Goal: Task Accomplishment & Management: Use online tool/utility

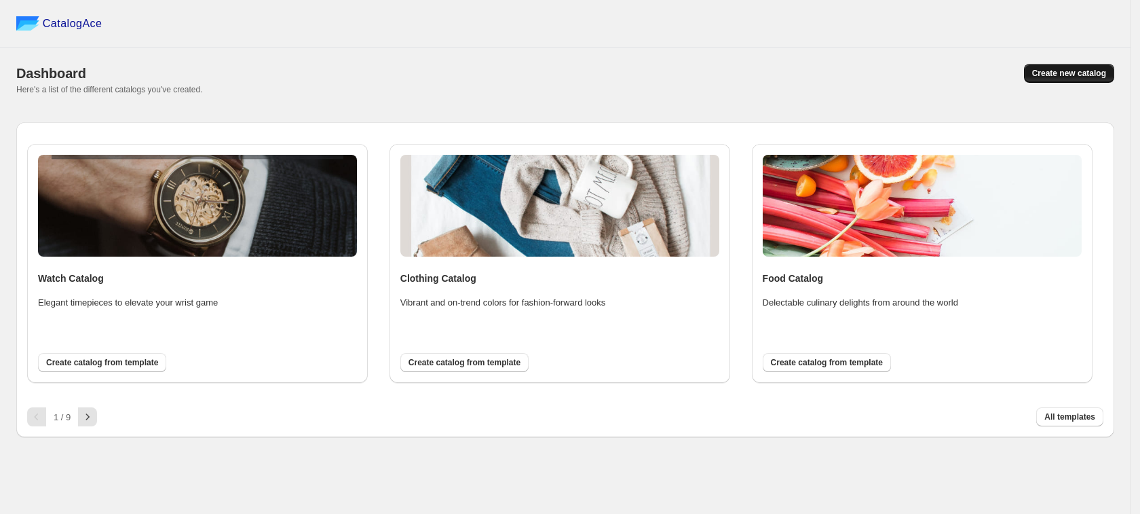
click at [1069, 74] on span "Create new catalog" at bounding box center [1069, 73] width 74 height 11
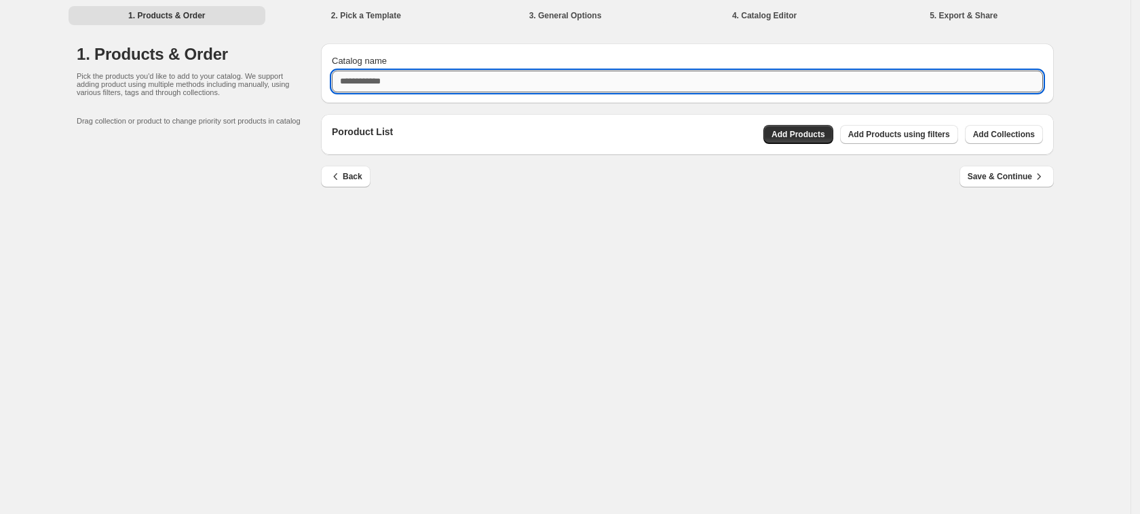
click at [474, 83] on input "Catalog name" at bounding box center [687, 82] width 711 height 22
type input "**********"
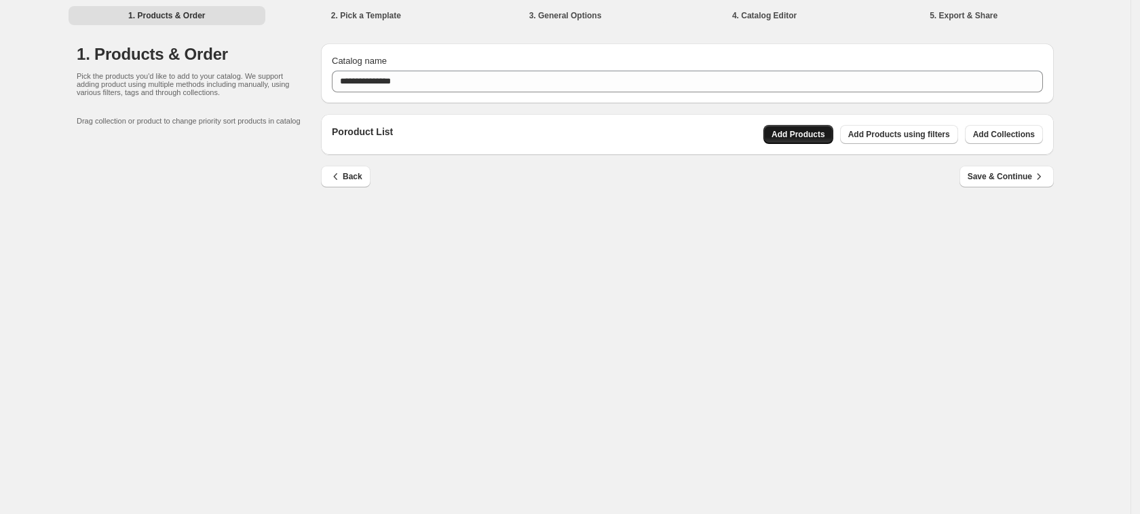
click at [823, 133] on span "Add Products" at bounding box center [799, 134] width 54 height 11
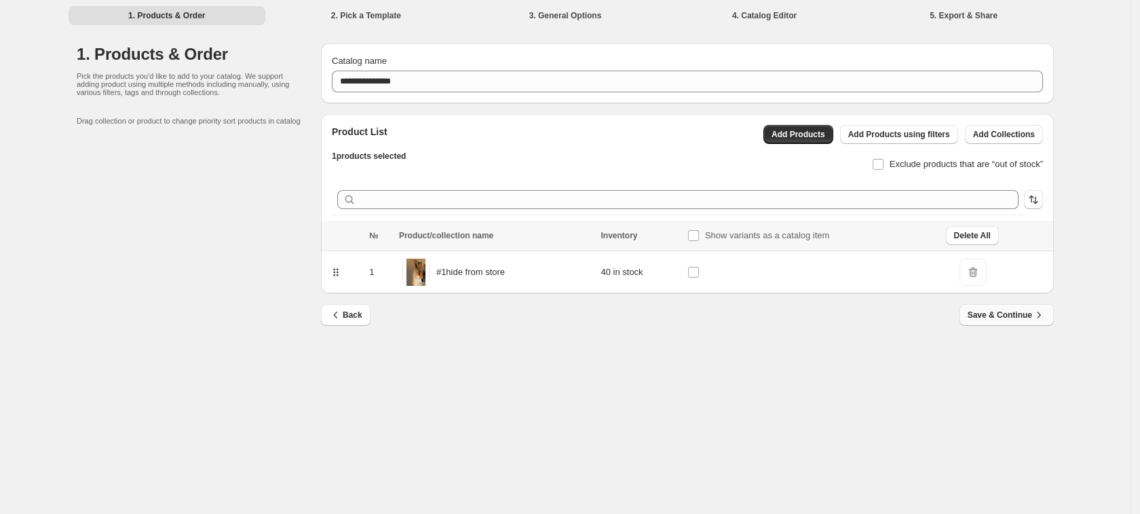
click at [989, 324] on button "Save & Continue" at bounding box center [1007, 315] width 94 height 22
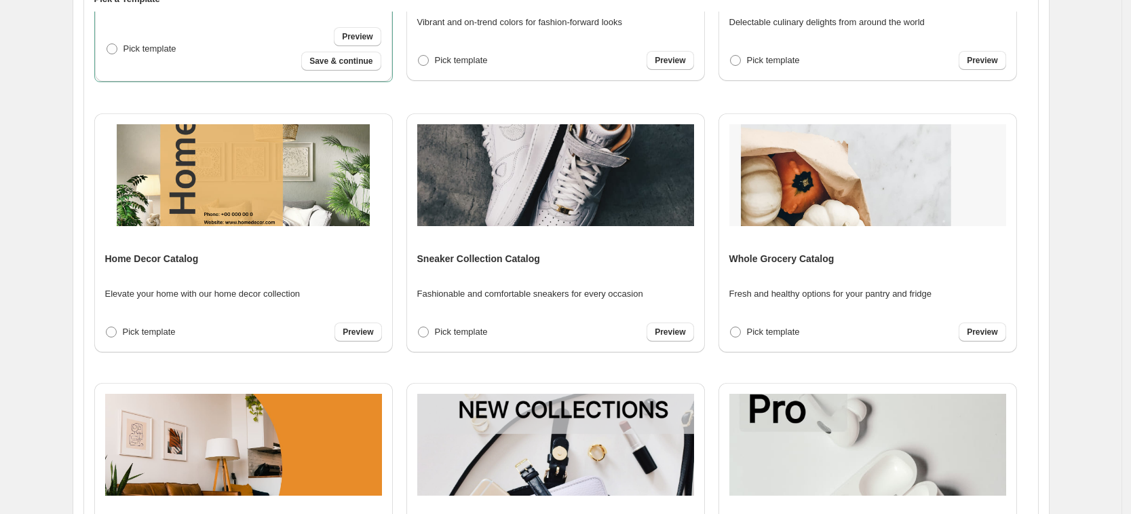
scroll to position [254, 0]
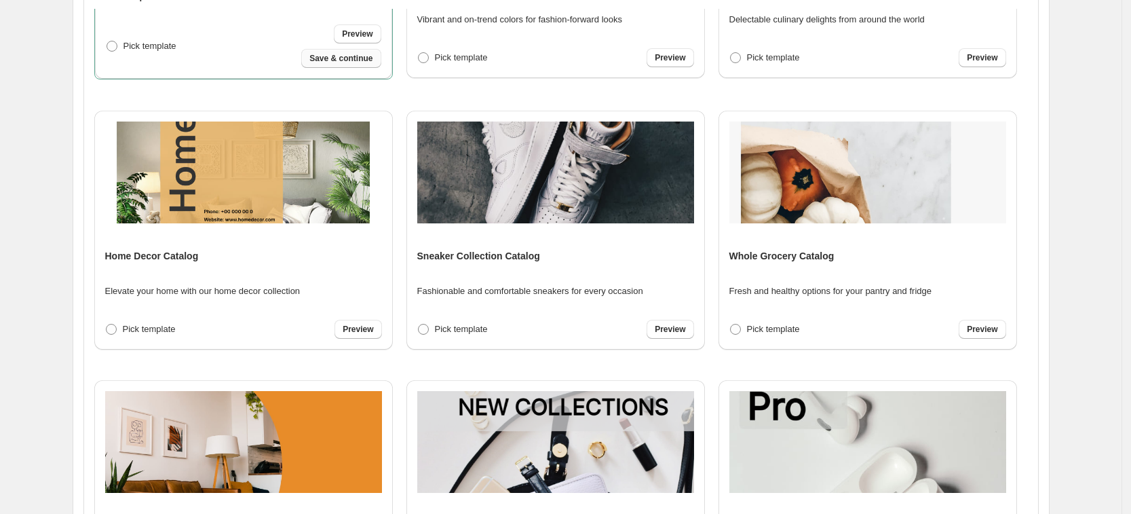
click at [354, 60] on span "Save & continue" at bounding box center [340, 58] width 63 height 11
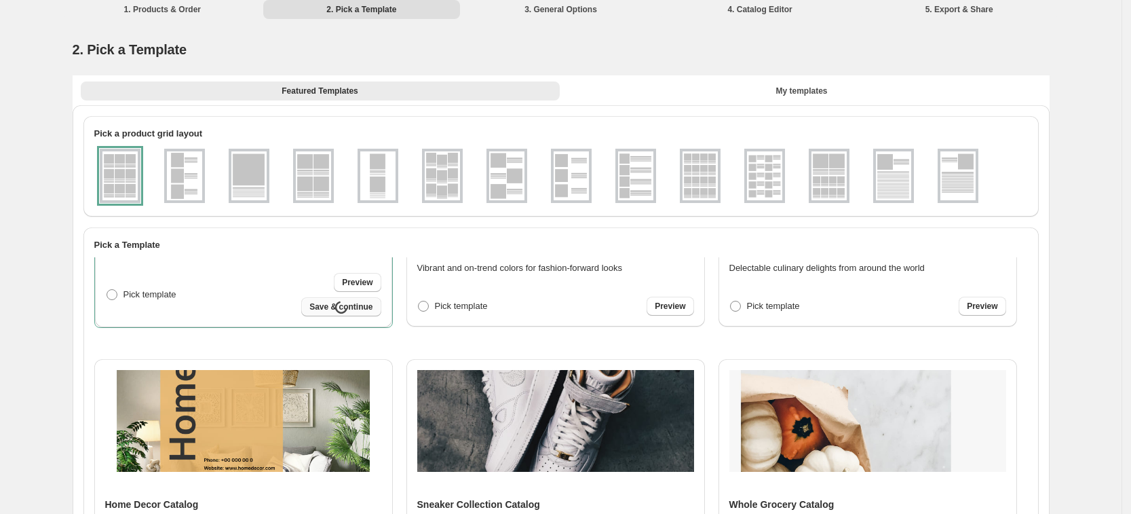
select select "**********"
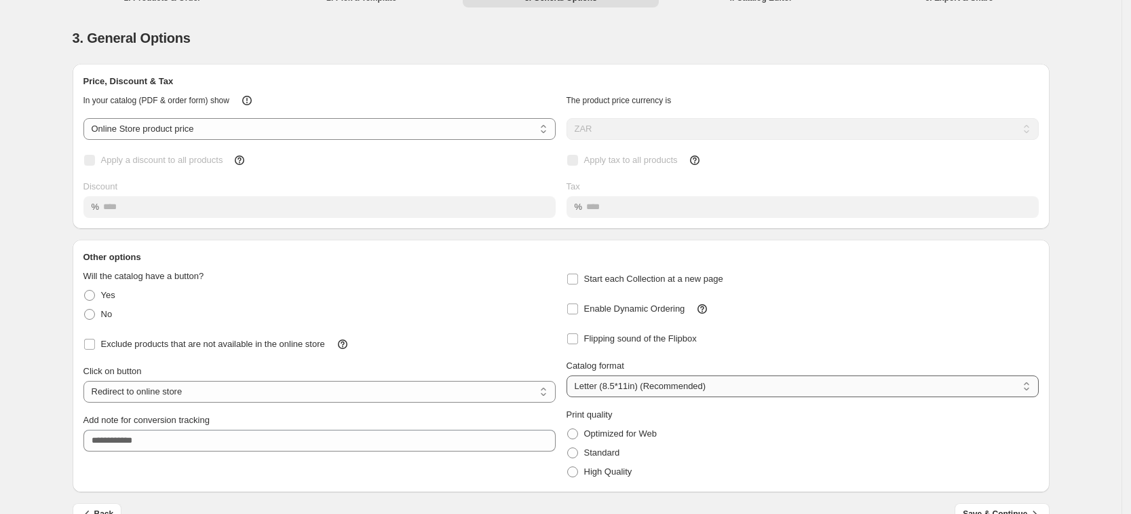
scroll to position [46, 0]
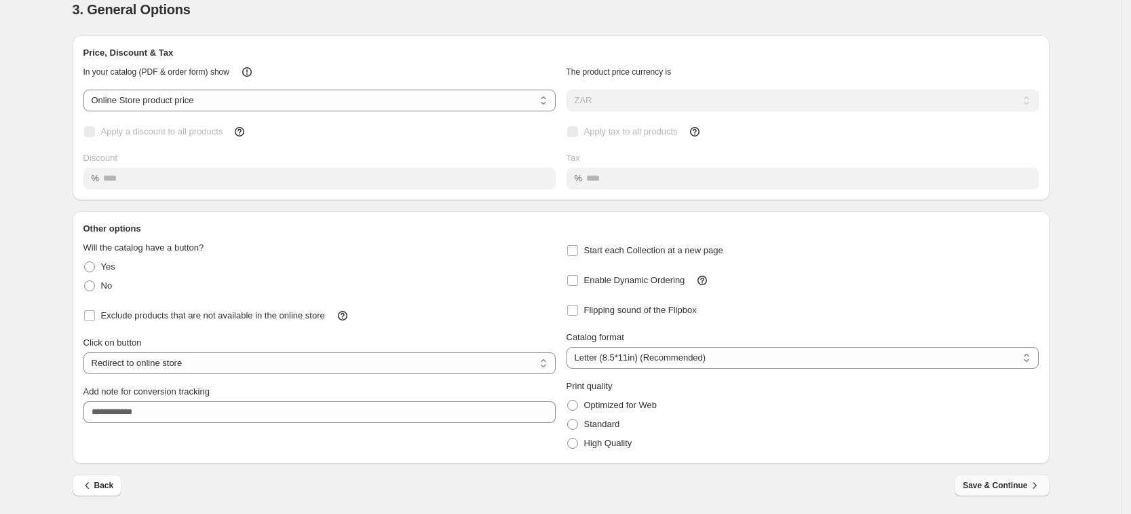
click at [994, 474] on button "Save & Continue" at bounding box center [1002, 485] width 94 height 22
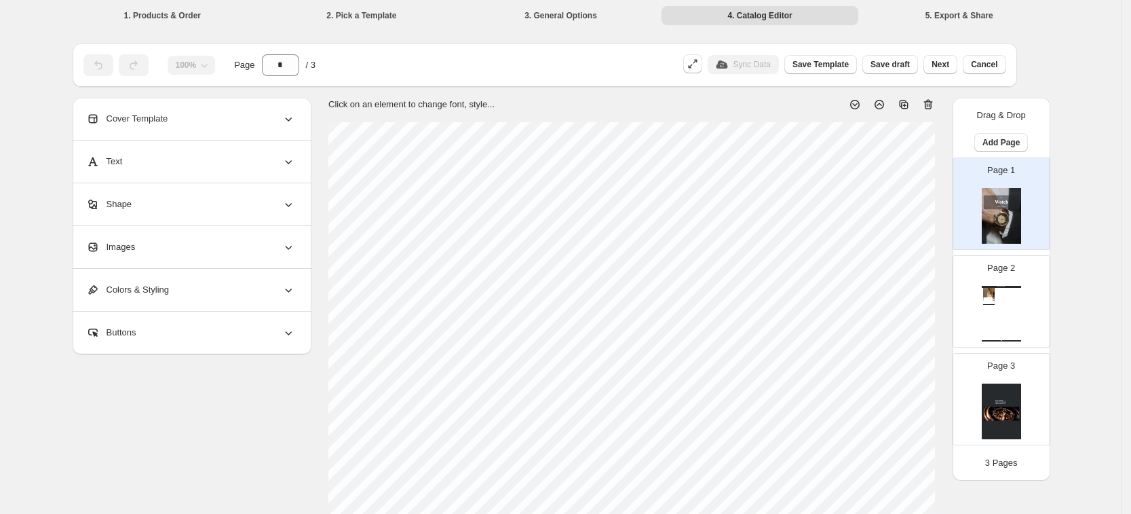
drag, startPoint x: 1004, startPoint y: 300, endPoint x: 986, endPoint y: 282, distance: 25.4
click at [1004, 300] on div "Watch Catalog #1hide from store new bug testinghhhh Stock Quantity: 40 SKU: nul…" at bounding box center [1001, 314] width 39 height 56
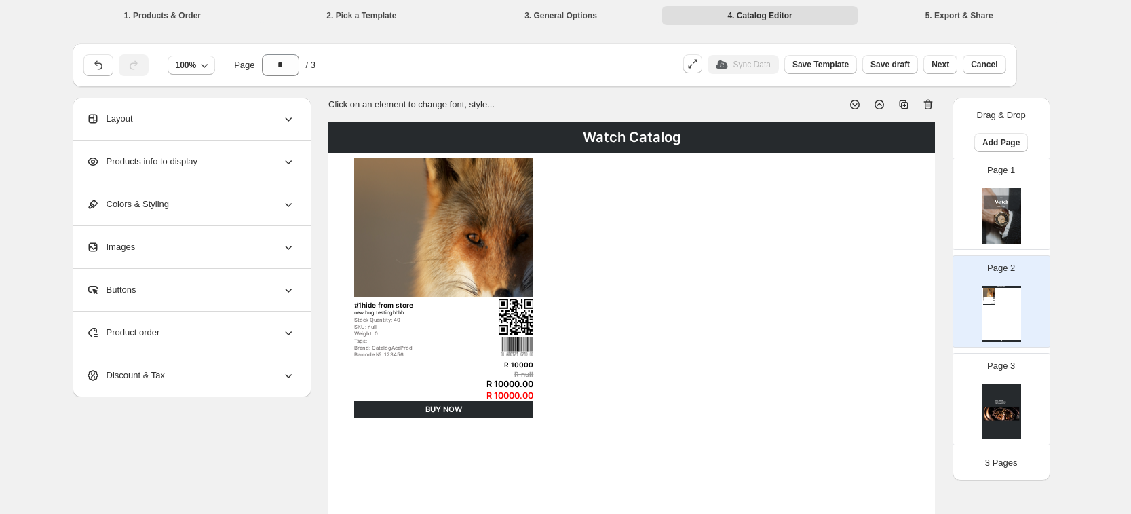
click at [976, 195] on div "Page 1" at bounding box center [997, 198] width 86 height 91
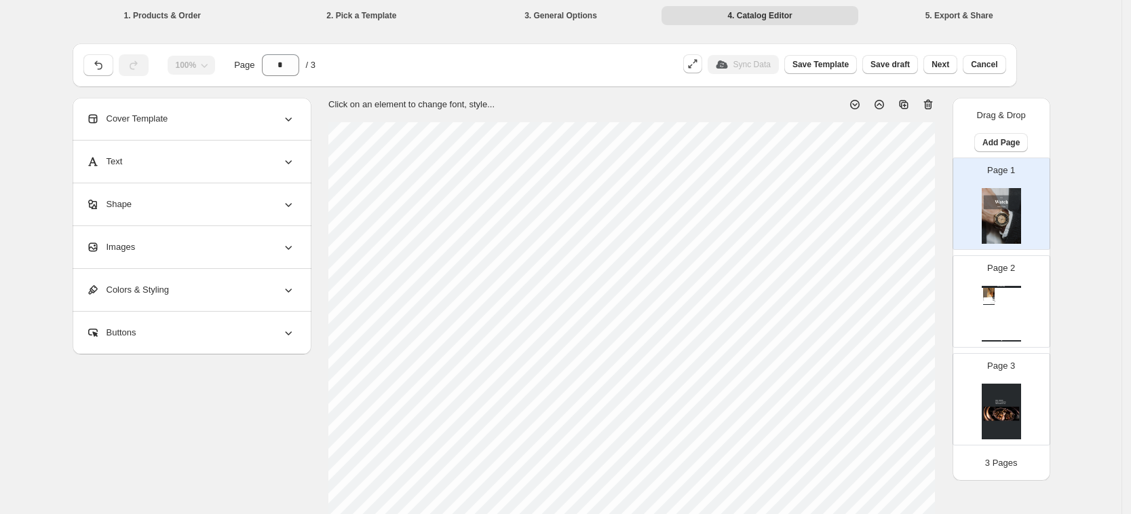
click at [1014, 286] on div "Watch Catalog" at bounding box center [1001, 287] width 39 height 2
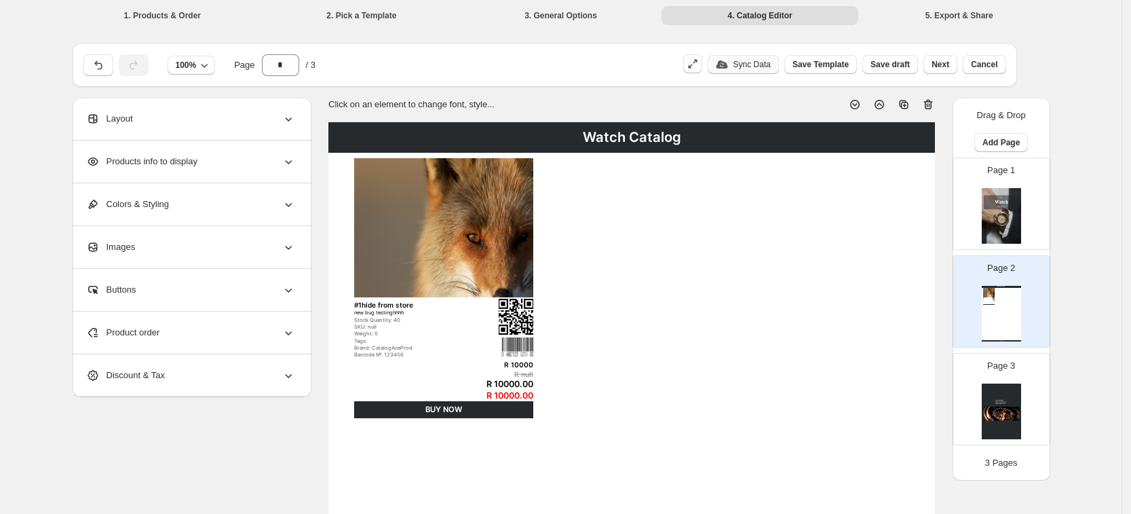
click at [758, 68] on p "Sync Data" at bounding box center [752, 64] width 37 height 11
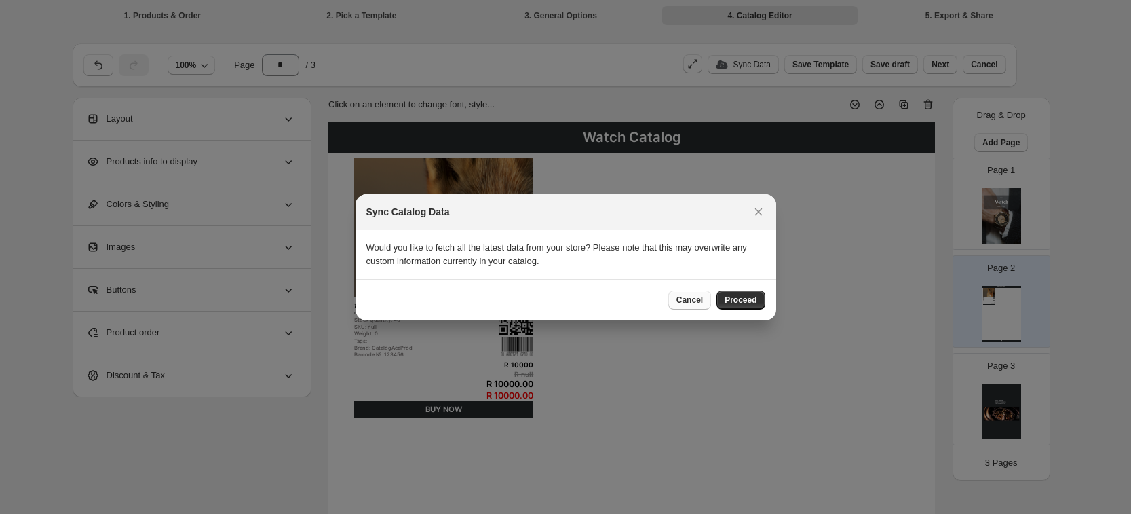
click at [696, 299] on span "Cancel" at bounding box center [690, 300] width 26 height 11
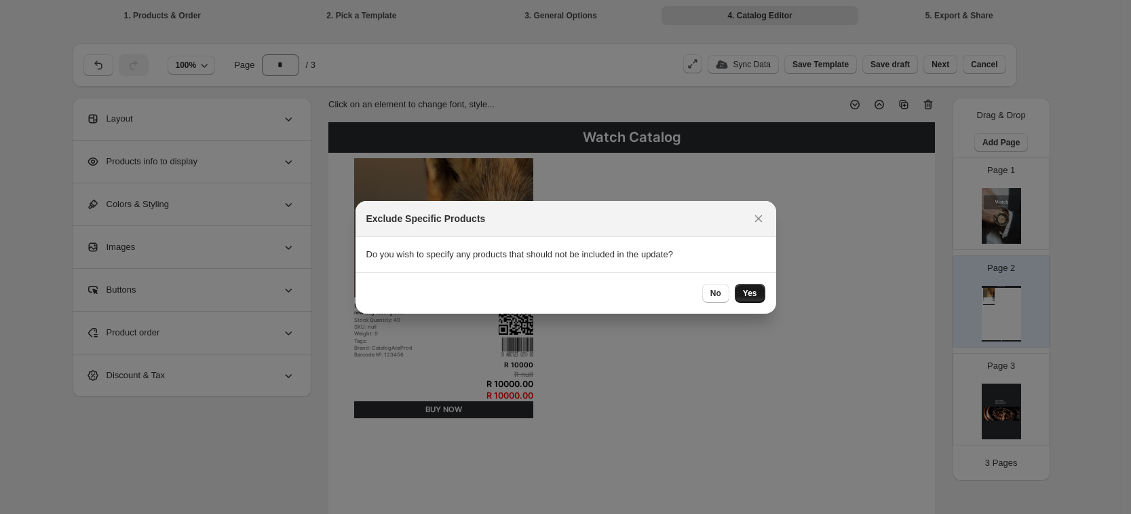
click at [754, 293] on span "Yes" at bounding box center [750, 293] width 14 height 11
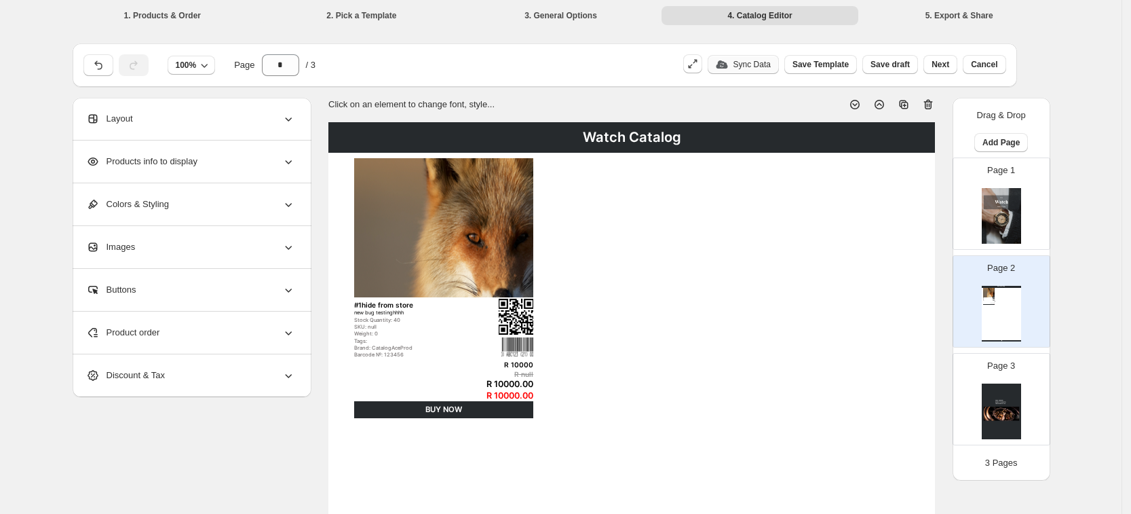
click at [761, 69] on button "Sync Data" at bounding box center [743, 64] width 71 height 19
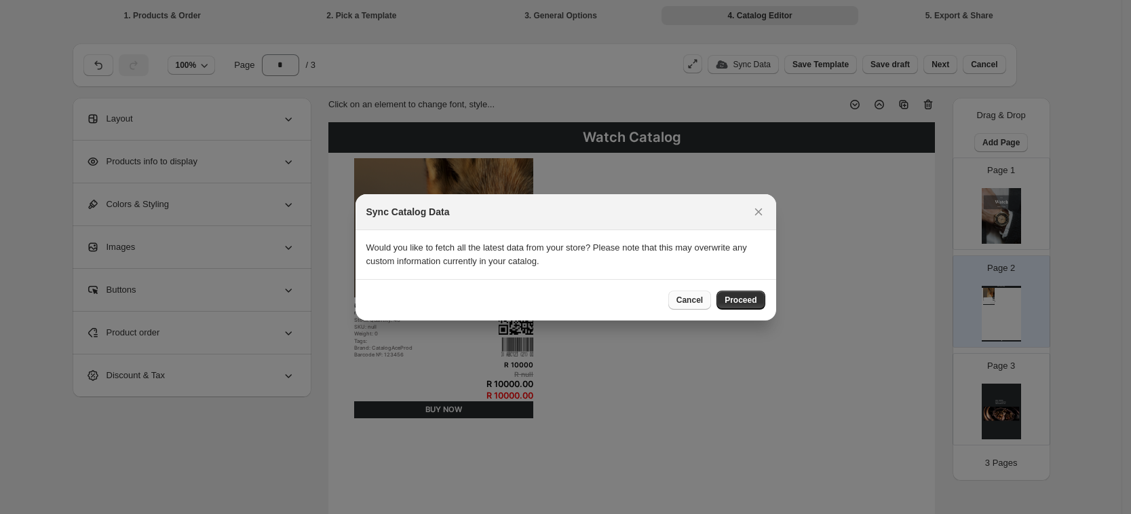
click at [700, 307] on button "Cancel" at bounding box center [689, 299] width 43 height 19
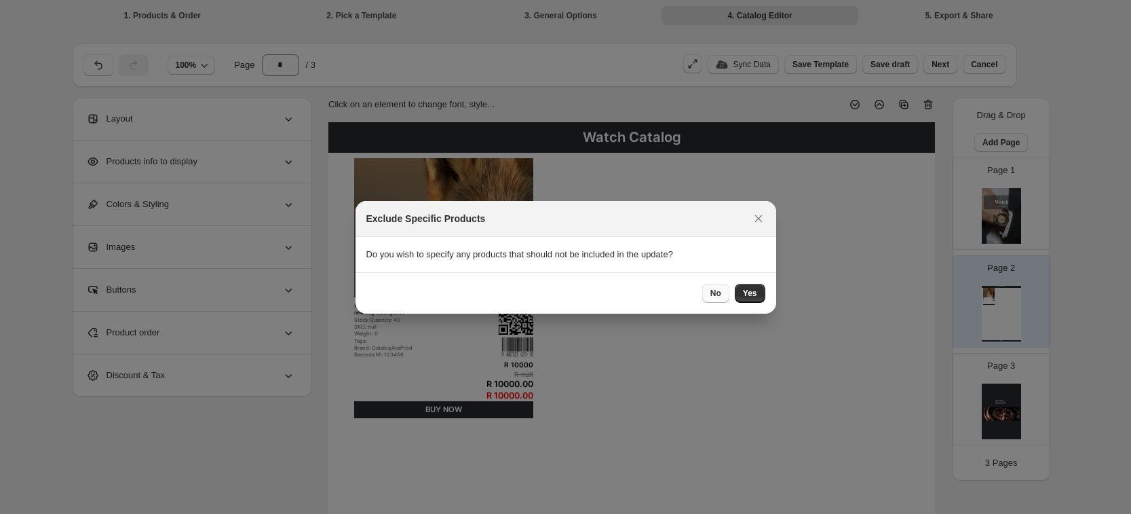
click at [721, 295] on span "No" at bounding box center [716, 293] width 11 height 11
click at [751, 293] on span "Yes" at bounding box center [750, 293] width 14 height 11
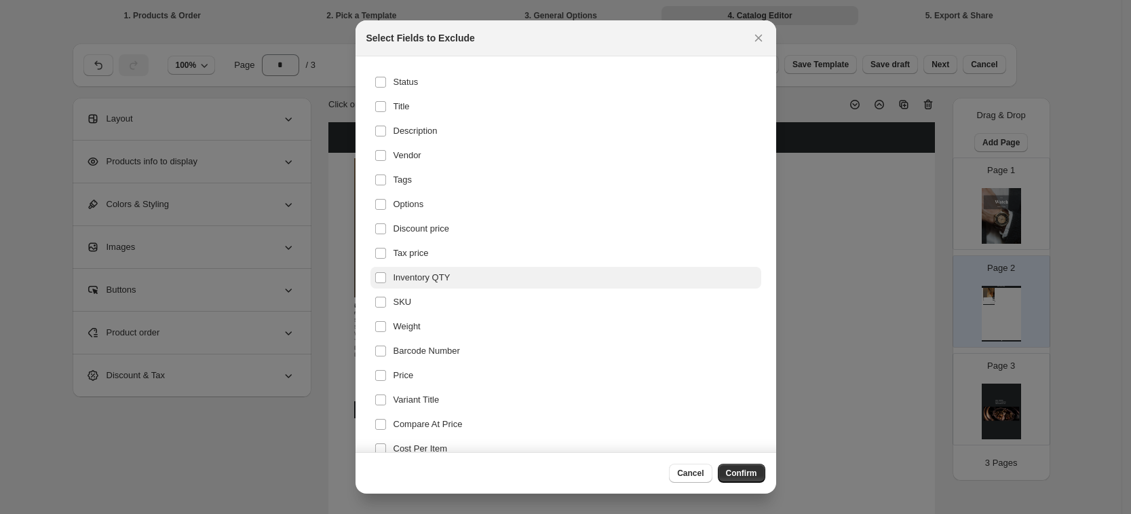
click at [480, 269] on label "Inventory QTY" at bounding box center [566, 278] width 391 height 22
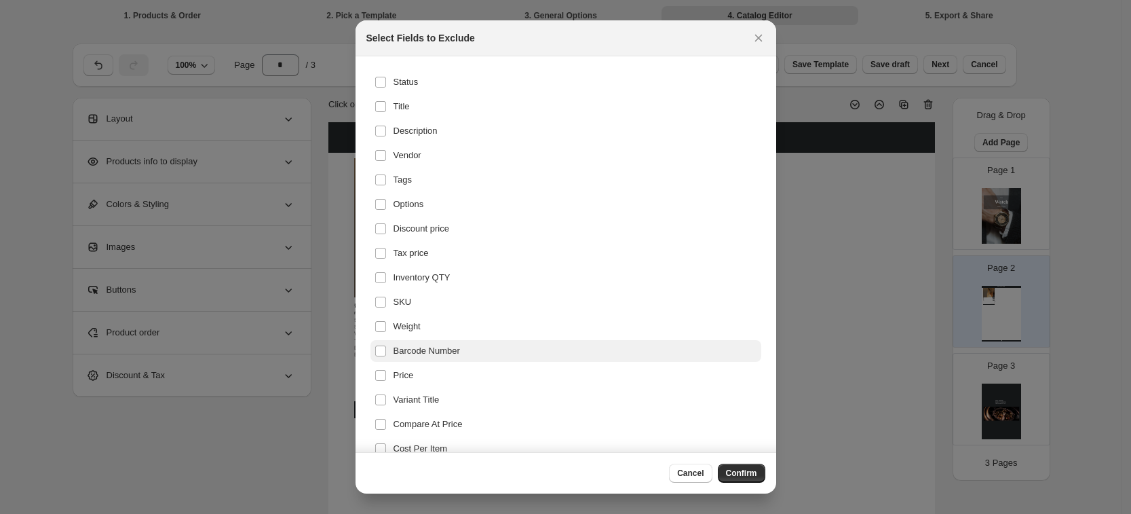
drag, startPoint x: 476, startPoint y: 319, endPoint x: 480, endPoint y: 355, distance: 36.1
click at [476, 322] on label "Weight" at bounding box center [566, 327] width 391 height 22
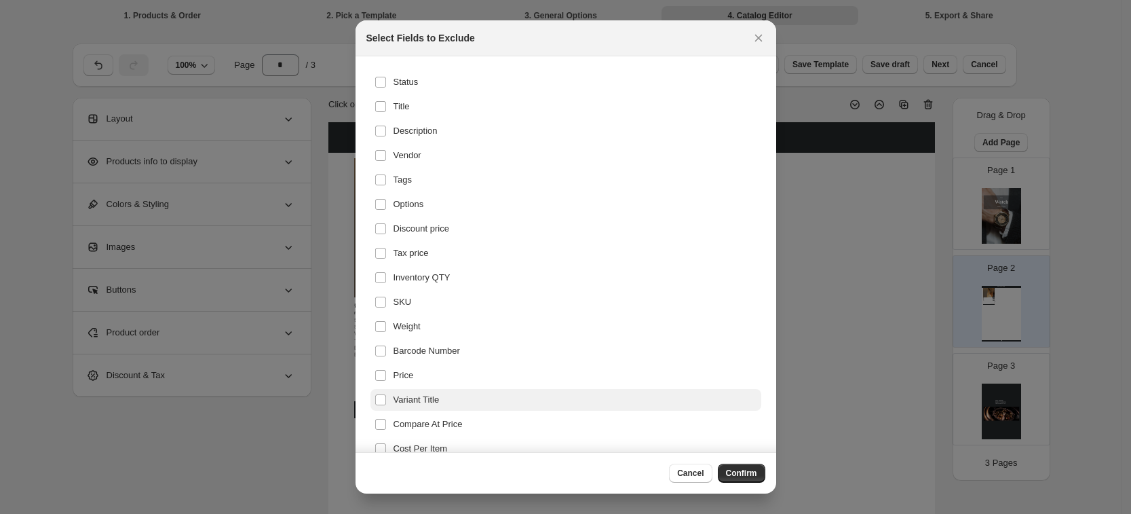
drag, startPoint x: 480, startPoint y: 355, endPoint x: 480, endPoint y: 394, distance: 38.7
click at [480, 379] on ul "Status Title Description Vendor Tags Options Discount price Tax price Inventory…" at bounding box center [566, 265] width 391 height 388
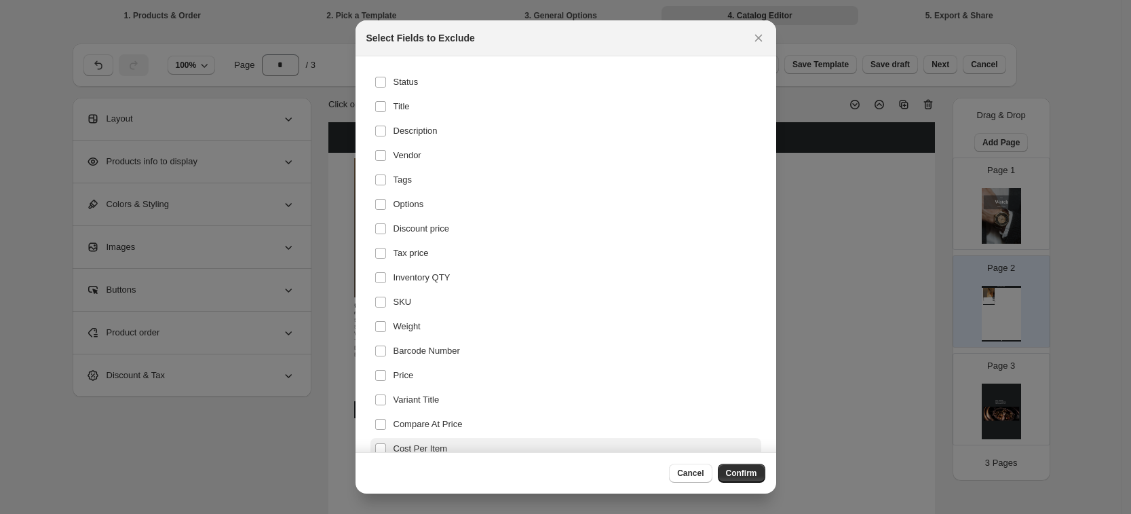
drag, startPoint x: 482, startPoint y: 399, endPoint x: 604, endPoint y: 438, distance: 128.3
click at [483, 403] on label "Variant Title" at bounding box center [566, 400] width 391 height 22
click at [761, 467] on button "Confirm" at bounding box center [742, 473] width 48 height 19
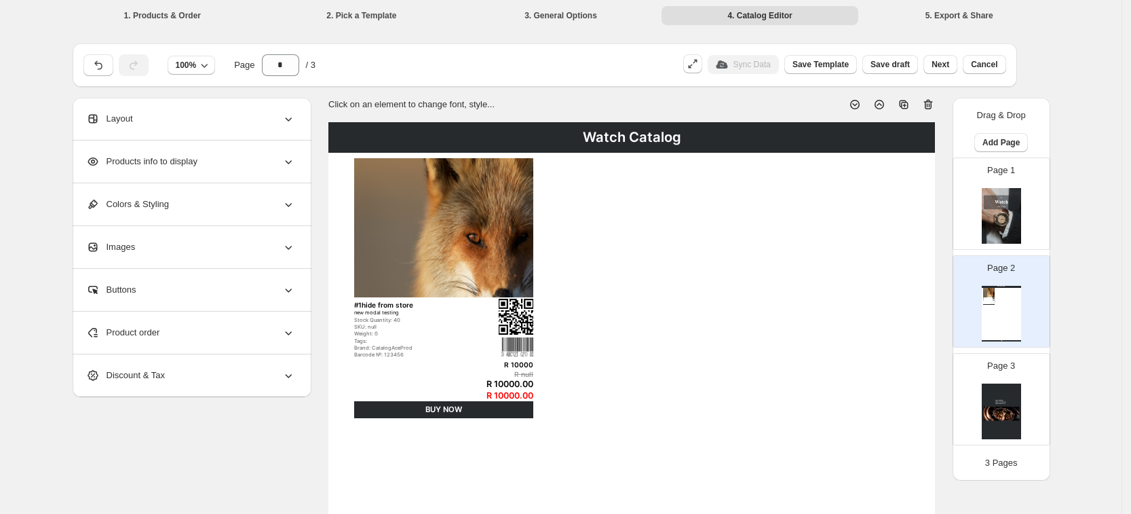
click at [1008, 222] on img at bounding box center [1001, 216] width 39 height 56
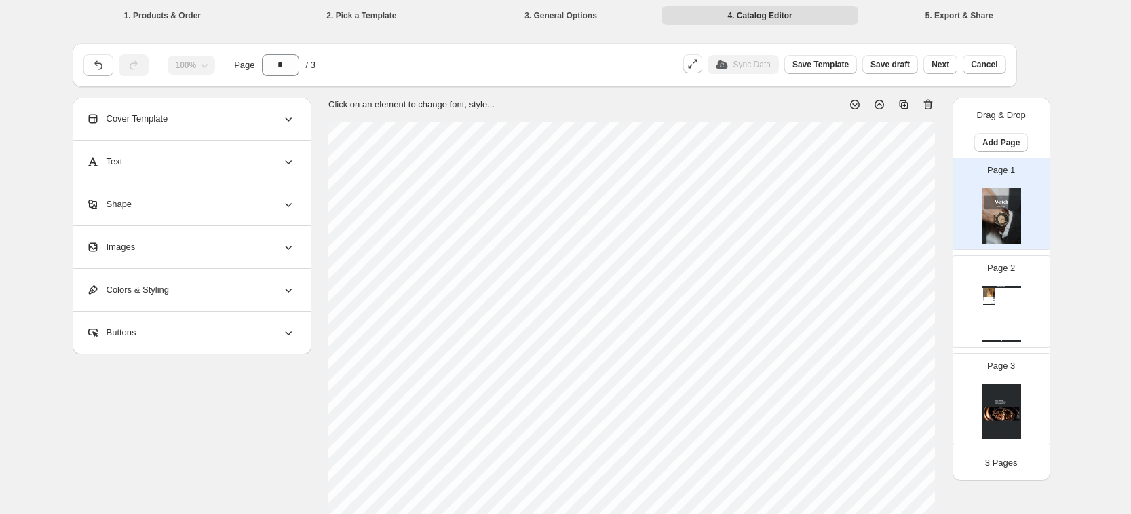
click at [1019, 299] on div "Watch Catalog #1hide from store new modal testing Stock Quantity: 40 SKU: null …" at bounding box center [1001, 314] width 39 height 56
type input "*"
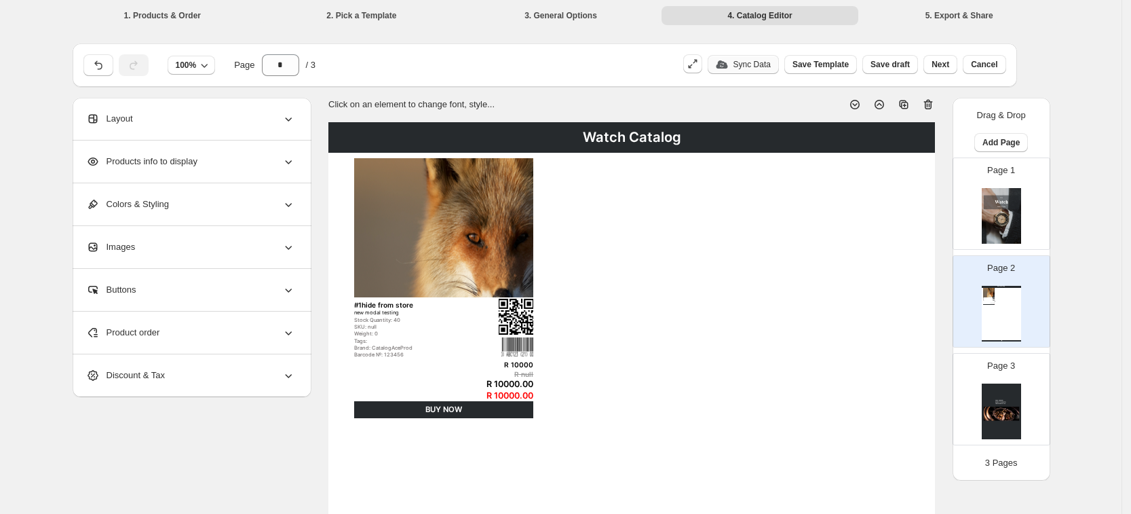
click at [760, 67] on p "Sync Data" at bounding box center [752, 64] width 37 height 11
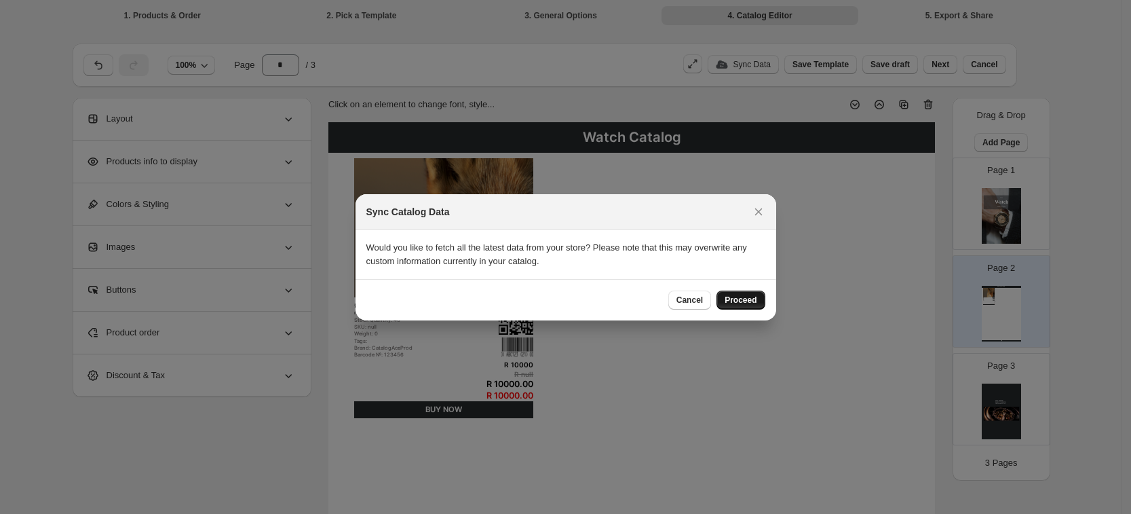
click at [743, 296] on span "Proceed" at bounding box center [741, 300] width 32 height 11
